Goal: Contribute content

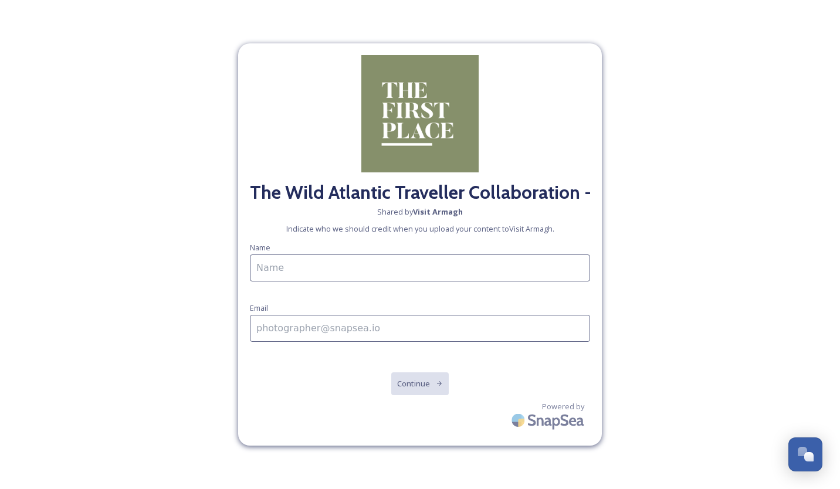
click at [323, 274] on input at bounding box center [420, 268] width 340 height 27
type input "Kevin The Wild Atlantic Traveller"
type input "thewildatlantictraveller@outlook.com"
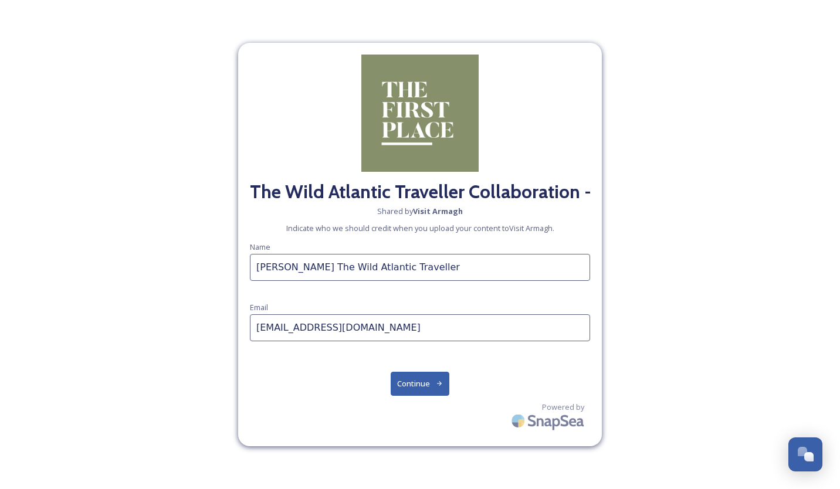
click at [411, 380] on button "Continue" at bounding box center [420, 384] width 59 height 24
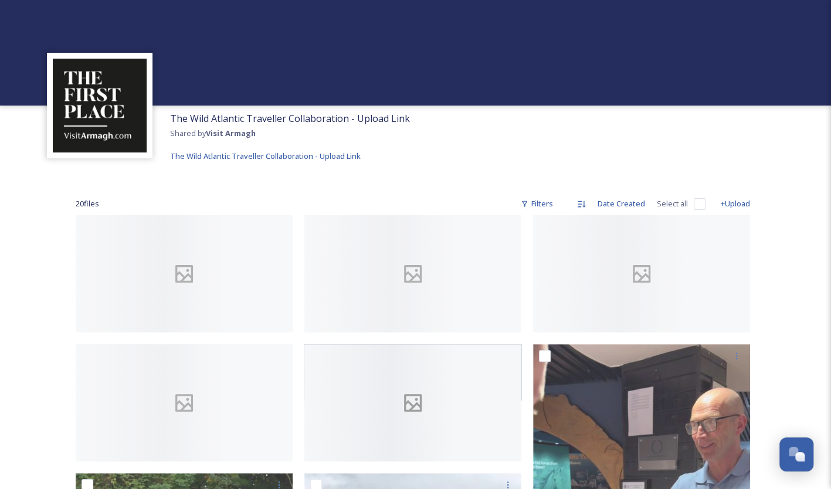
click at [412, 404] on icon at bounding box center [412, 402] width 43 height 23
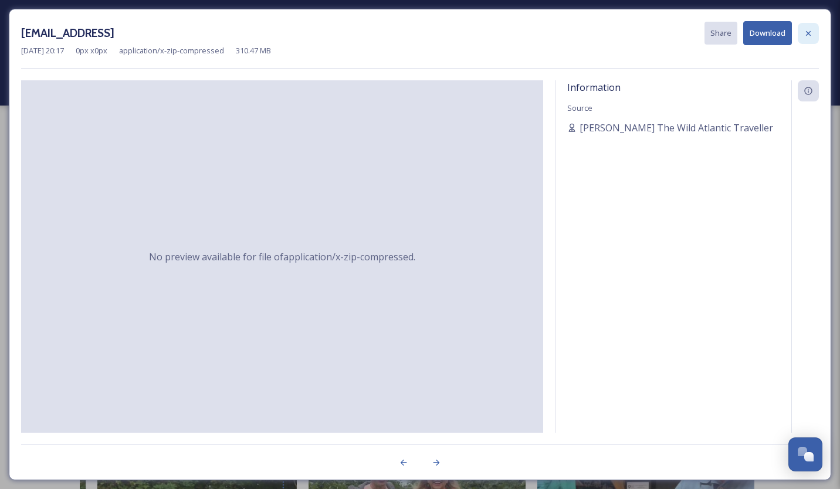
click at [806, 34] on icon at bounding box center [808, 32] width 5 height 5
